Goal: Obtain resource: Download file/media

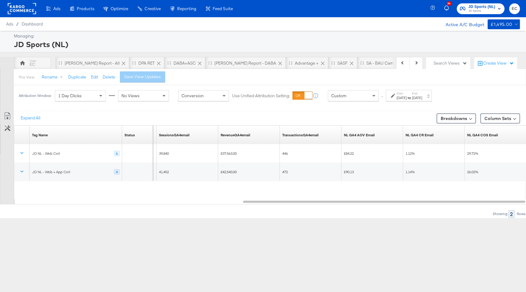
scroll to position [0, 62]
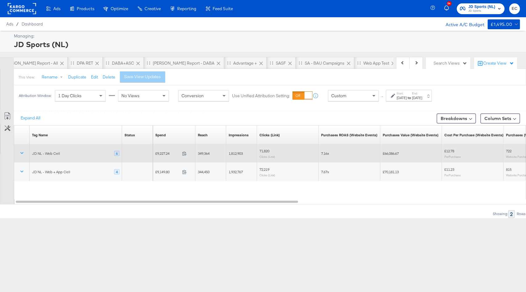
click at [158, 153] on span "£9,227.24" at bounding box center [167, 153] width 24 height 5
copy span "9,227.24"
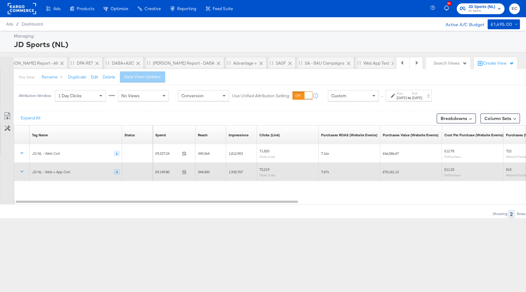
click at [165, 171] on span "£9,149.80" at bounding box center [167, 172] width 24 height 5
copy span "9,149.80"
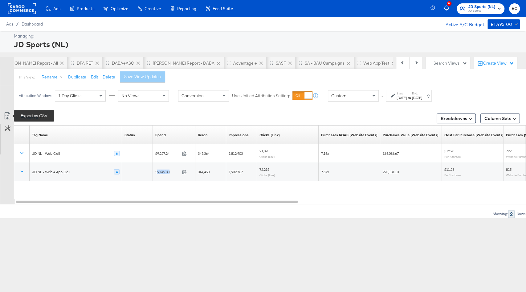
click at [9, 115] on icon at bounding box center [7, 115] width 7 height 7
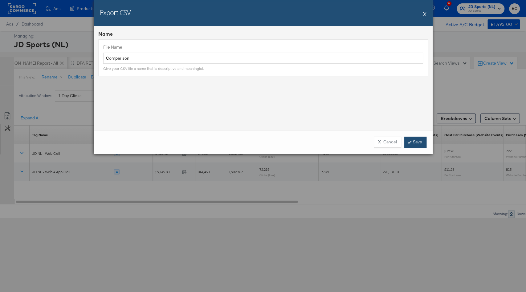
click at [417, 141] on link "Save" at bounding box center [415, 142] width 22 height 11
